Goal: Transaction & Acquisition: Purchase product/service

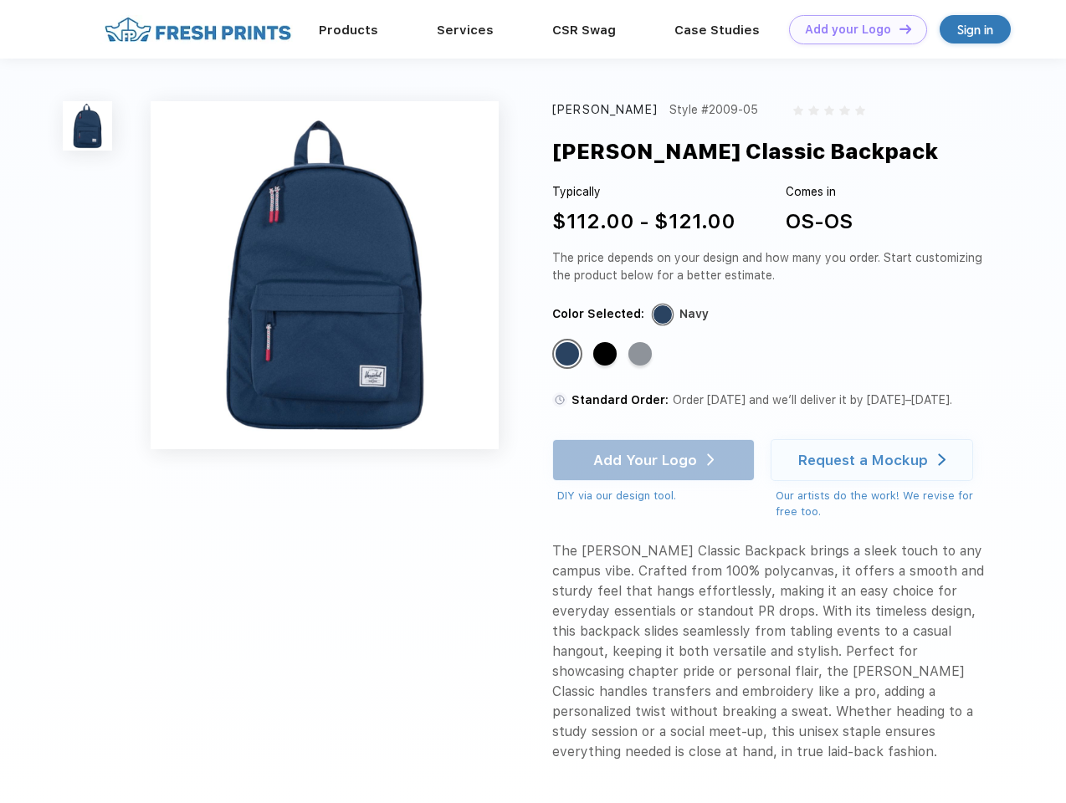
click at [852, 29] on link "Add your Logo Design Tool" at bounding box center [858, 29] width 138 height 29
click at [0, 0] on div "Design Tool" at bounding box center [0, 0] width 0 height 0
click at [898, 28] on link "Add your Logo Design Tool" at bounding box center [858, 29] width 138 height 29
click at [88, 125] on img at bounding box center [87, 125] width 49 height 49
click at [569, 355] on div "Standard Color" at bounding box center [566, 353] width 23 height 23
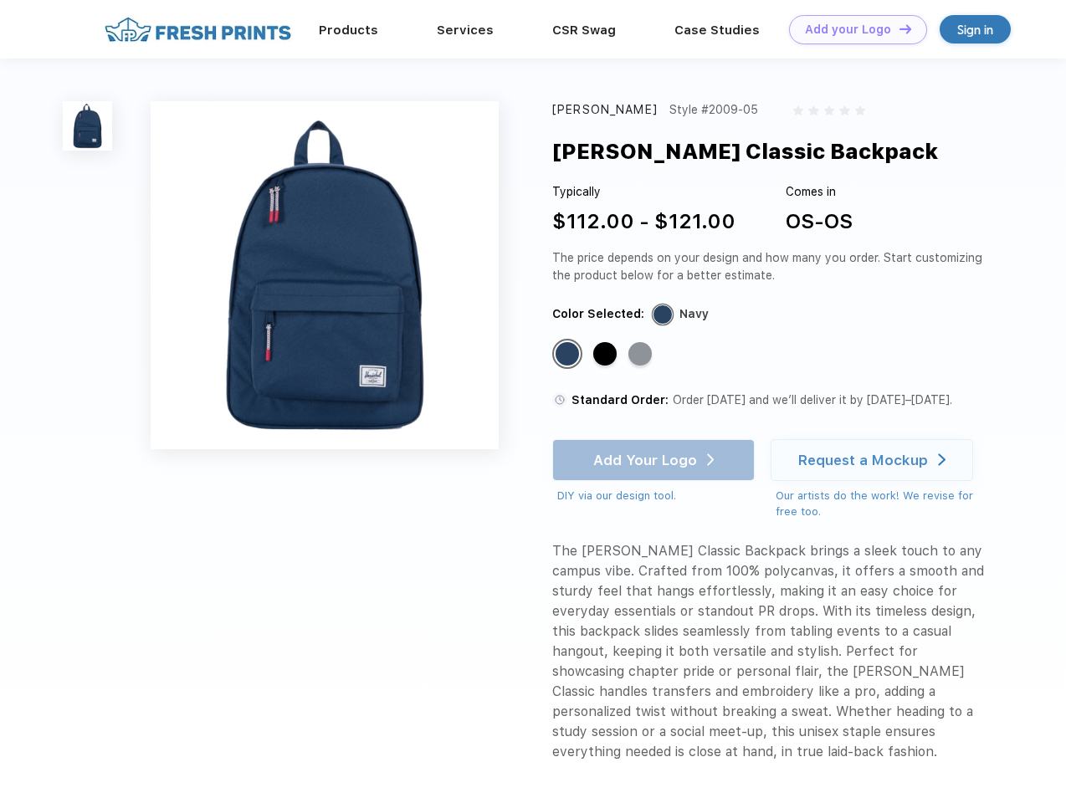
click at [606, 355] on div "Standard Color" at bounding box center [604, 353] width 23 height 23
click at [642, 355] on div "Standard Color" at bounding box center [639, 353] width 23 height 23
click at [655, 460] on div "Add Your Logo DIY via our design tool. Ah shoot! This product isn't up in our d…" at bounding box center [653, 471] width 202 height 65
click at [874, 460] on div "Request a Mockup" at bounding box center [863, 460] width 130 height 17
